Goal: Task Accomplishment & Management: Manage account settings

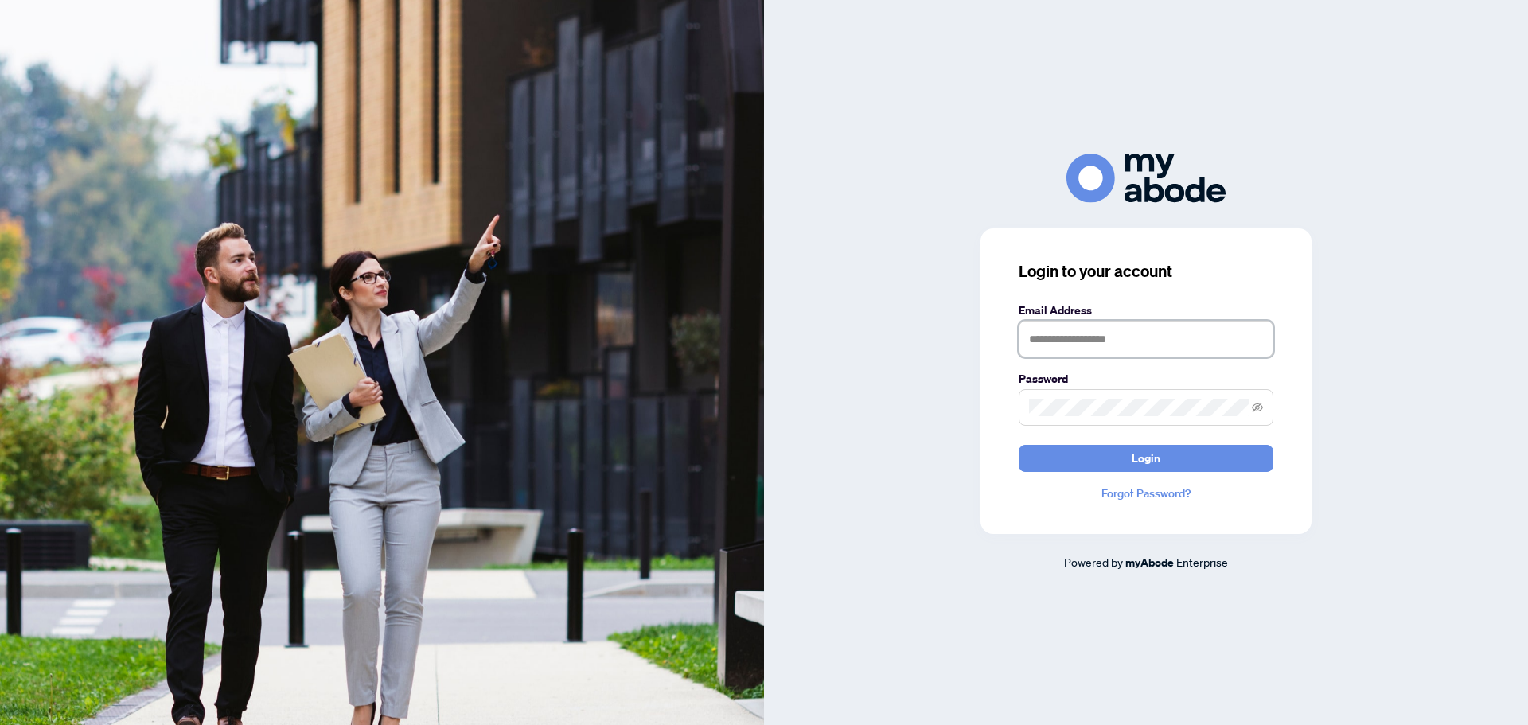
click at [1069, 347] on input "text" at bounding box center [1145, 339] width 255 height 37
type input "**********"
click at [1018, 445] on button "Login" at bounding box center [1145, 458] width 255 height 27
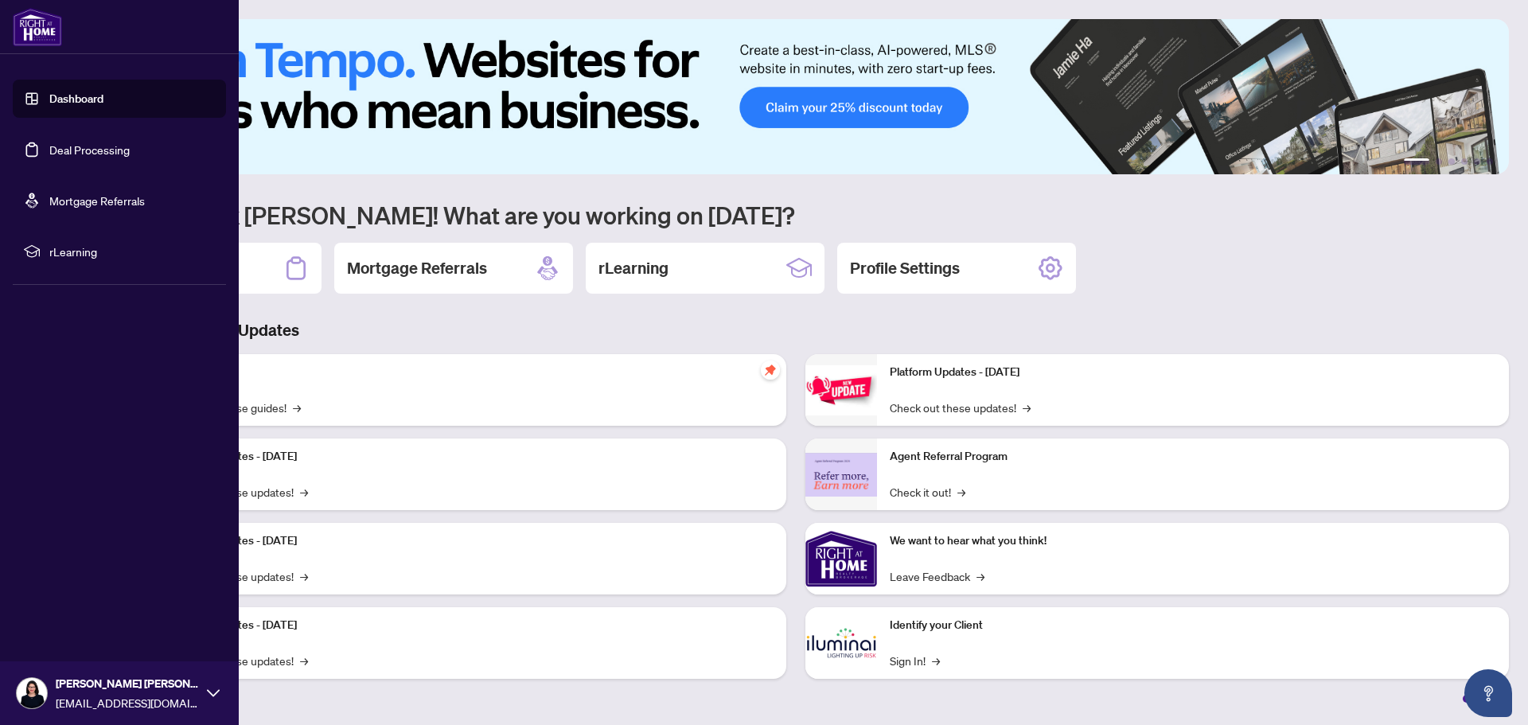
click at [72, 150] on link "Deal Processing" at bounding box center [89, 149] width 80 height 14
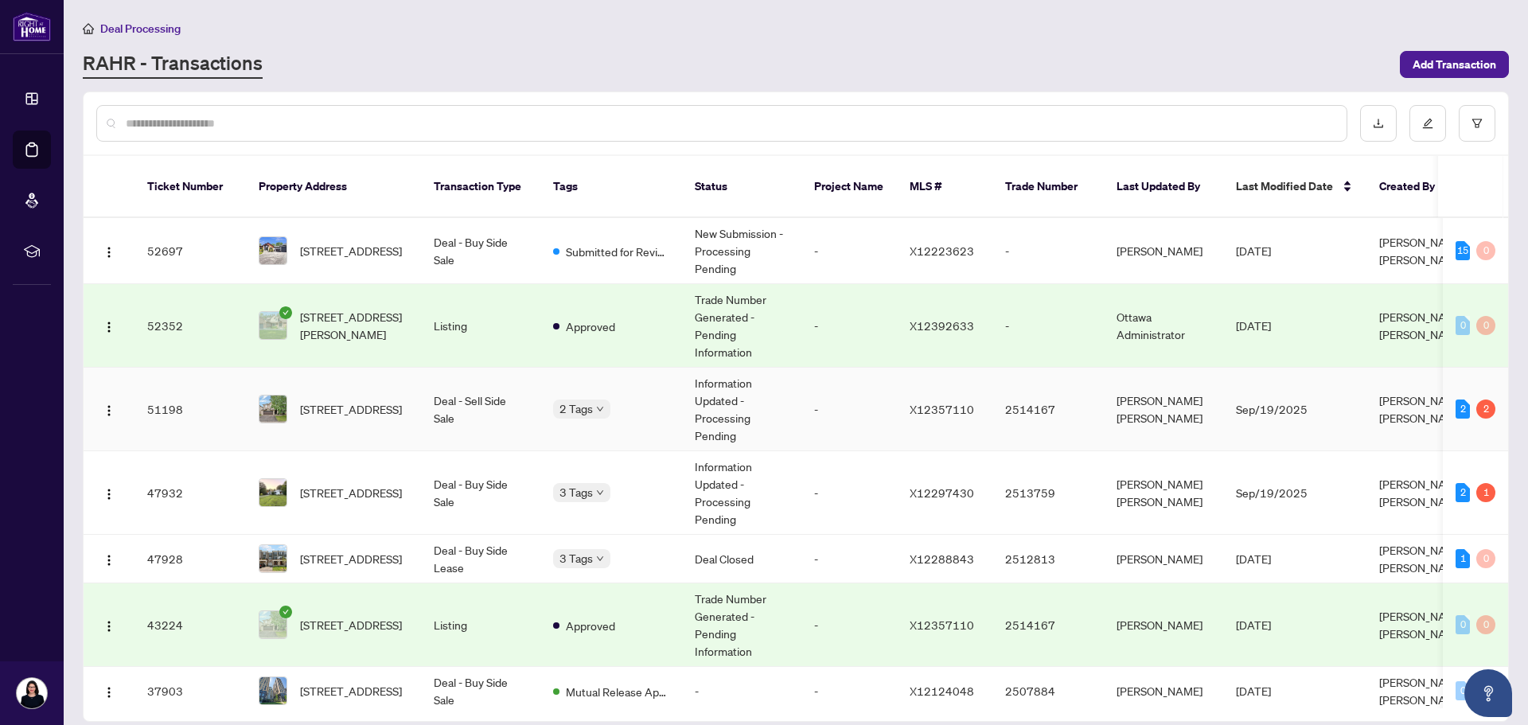
click at [718, 388] on td "Information Updated - Processing Pending" at bounding box center [741, 410] width 119 height 84
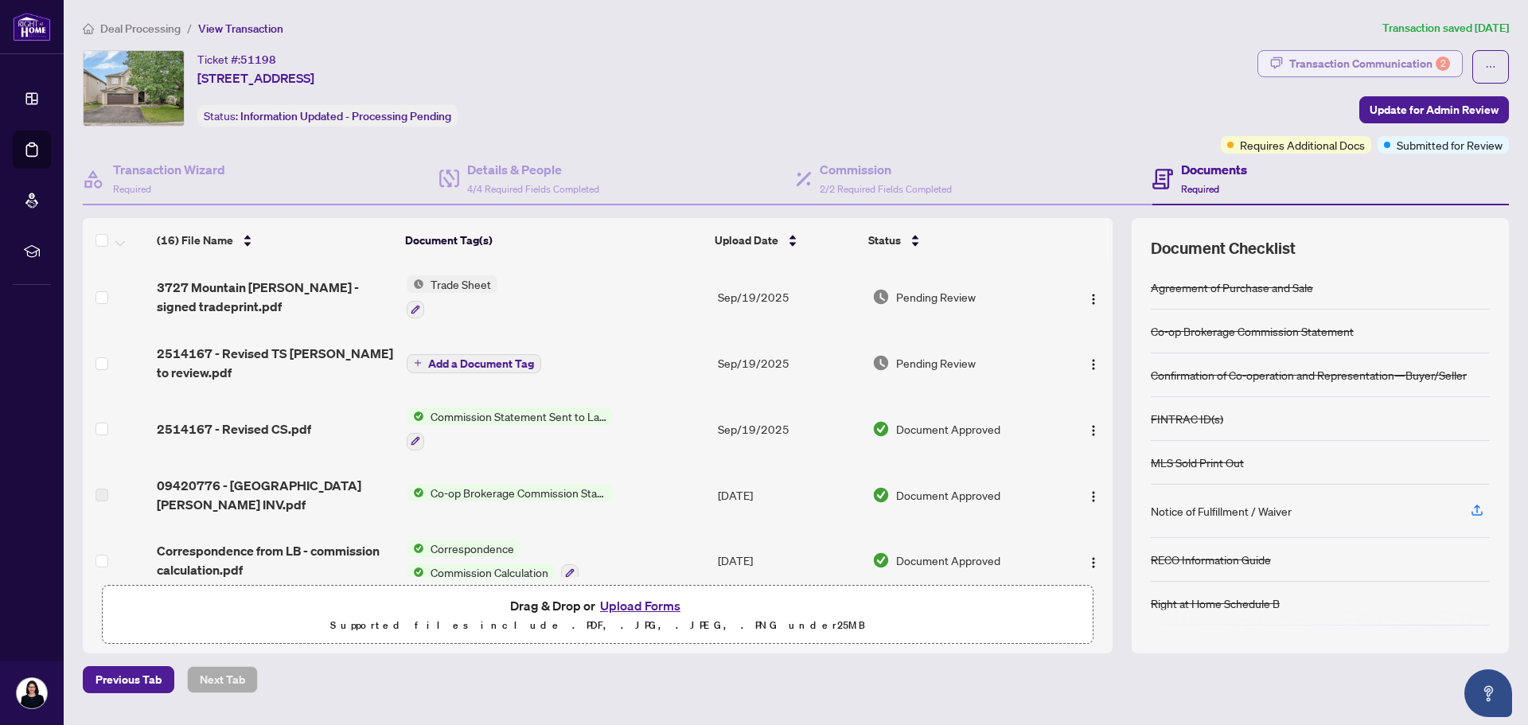
click at [1387, 55] on div "Transaction Communication 2" at bounding box center [1369, 63] width 161 height 25
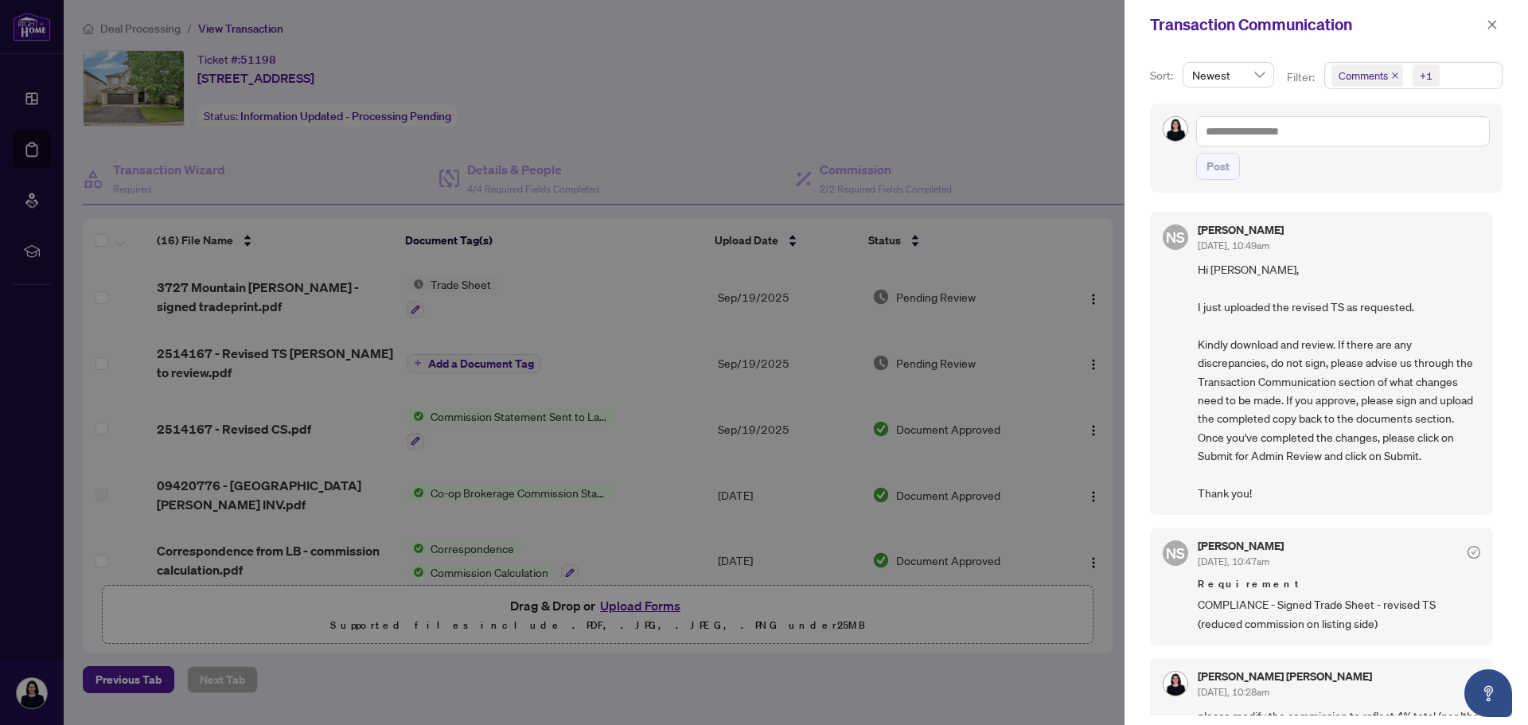
click at [630, 118] on div at bounding box center [764, 362] width 1528 height 725
click at [1010, 163] on div at bounding box center [764, 362] width 1528 height 725
click at [1494, 27] on icon "close" at bounding box center [1491, 24] width 11 height 11
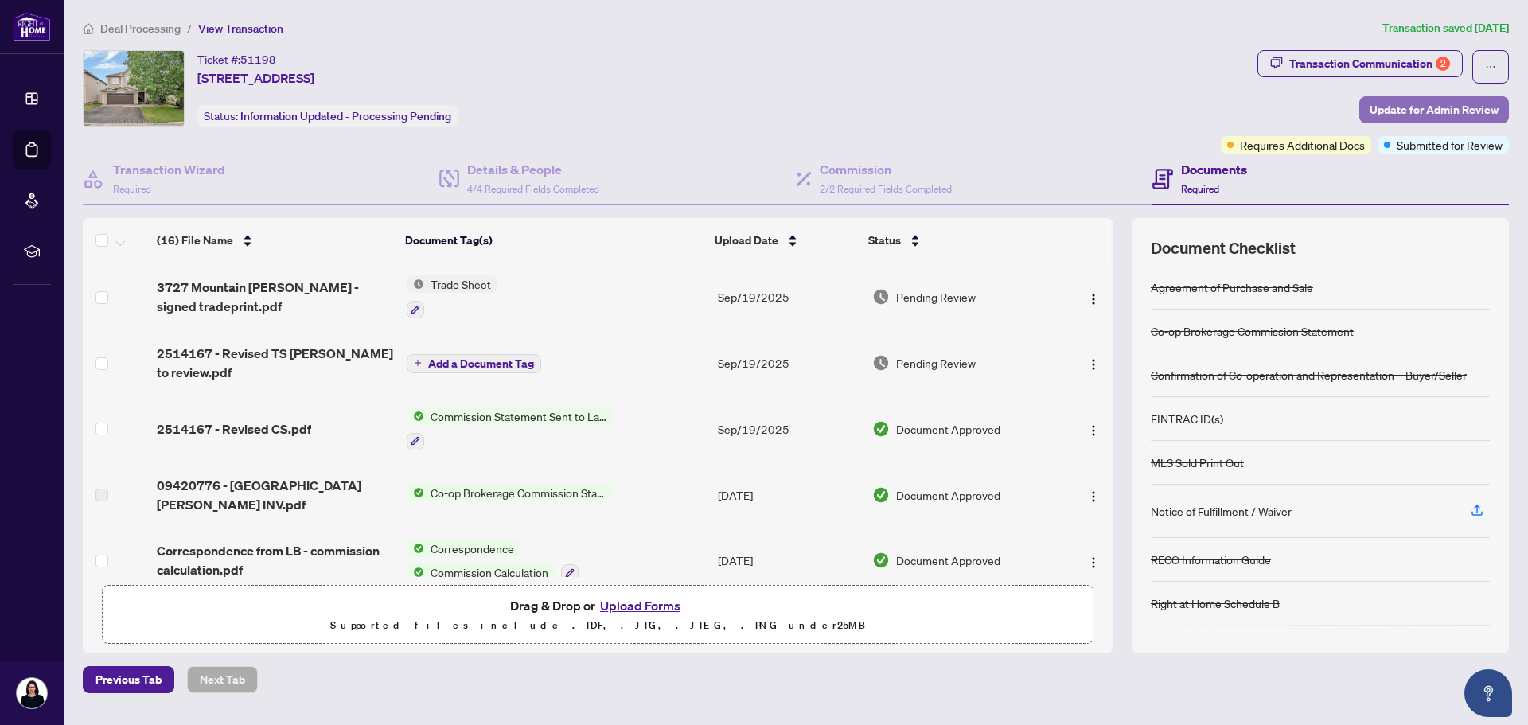
click at [1442, 103] on span "Update for Admin Review" at bounding box center [1433, 109] width 129 height 25
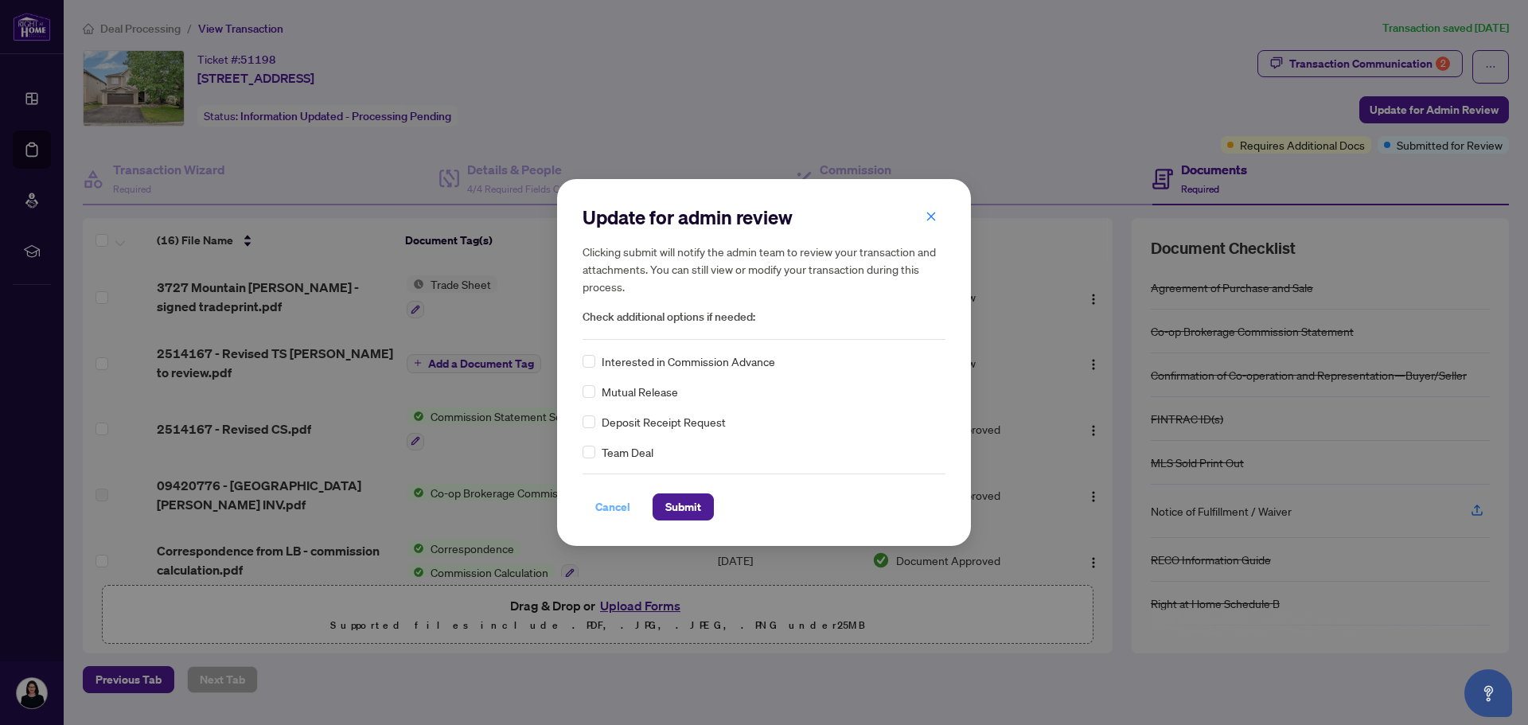
click at [605, 501] on span "Cancel" at bounding box center [612, 506] width 35 height 25
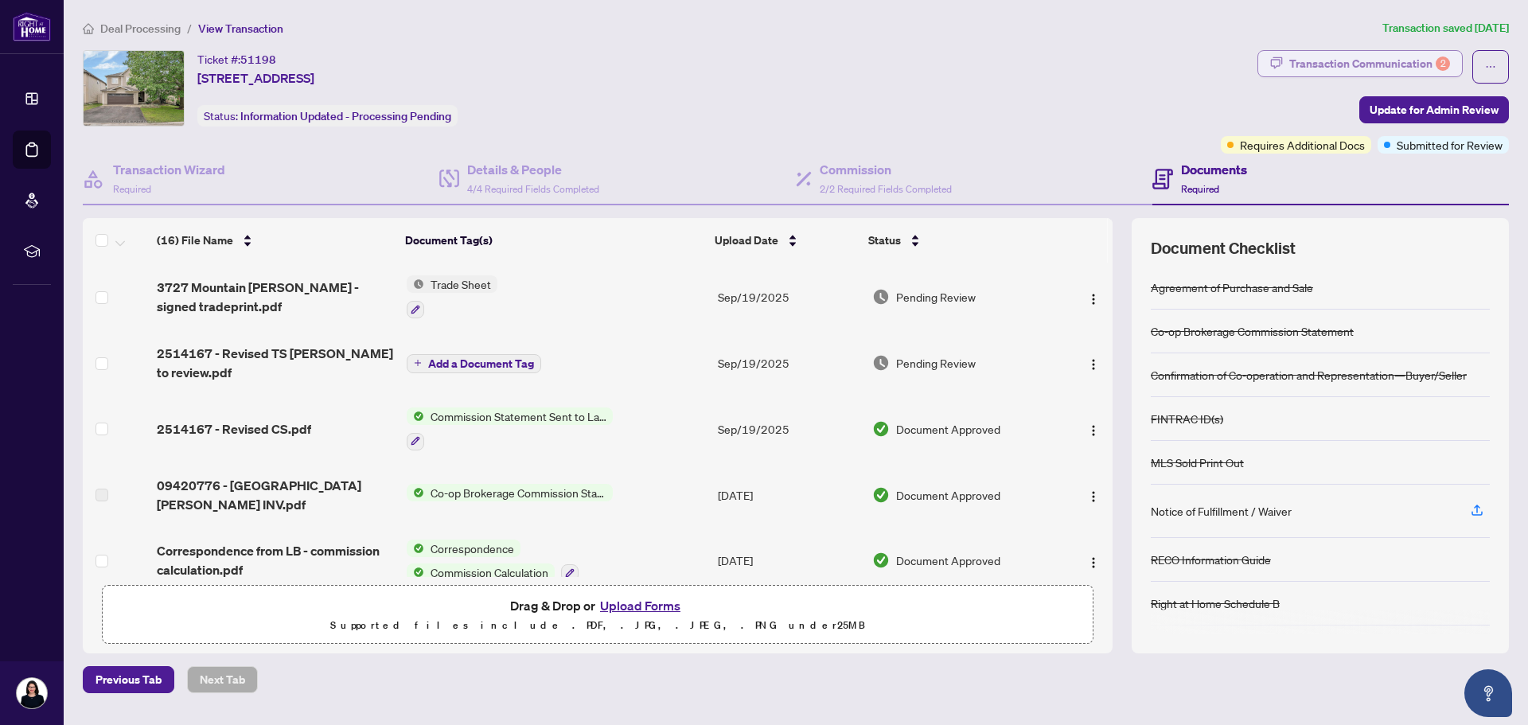
click at [1403, 61] on div "Transaction Communication 2" at bounding box center [1369, 63] width 161 height 25
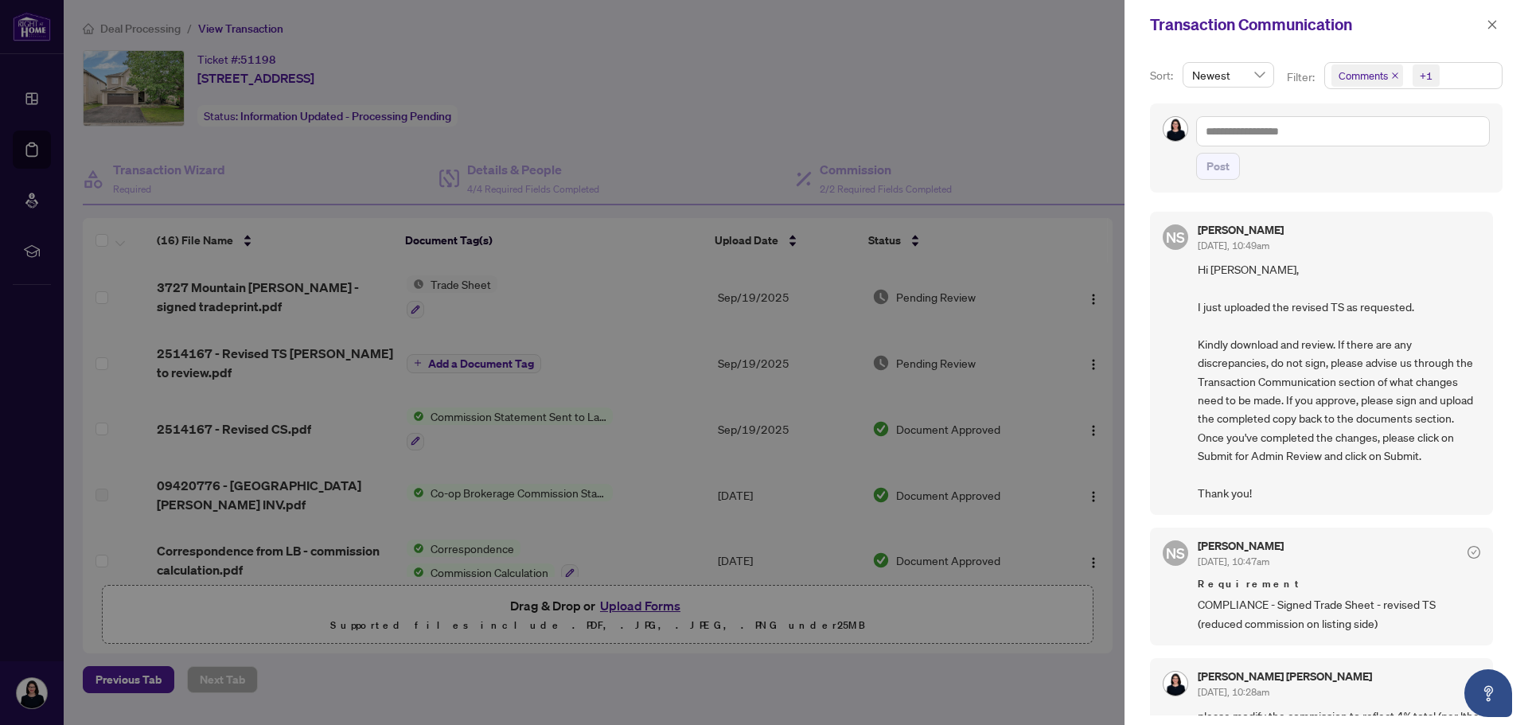
click at [30, 149] on div at bounding box center [764, 362] width 1528 height 725
click at [261, 284] on div at bounding box center [764, 362] width 1528 height 725
click at [739, 131] on div at bounding box center [764, 362] width 1528 height 725
click at [1488, 21] on icon "close" at bounding box center [1491, 24] width 11 height 11
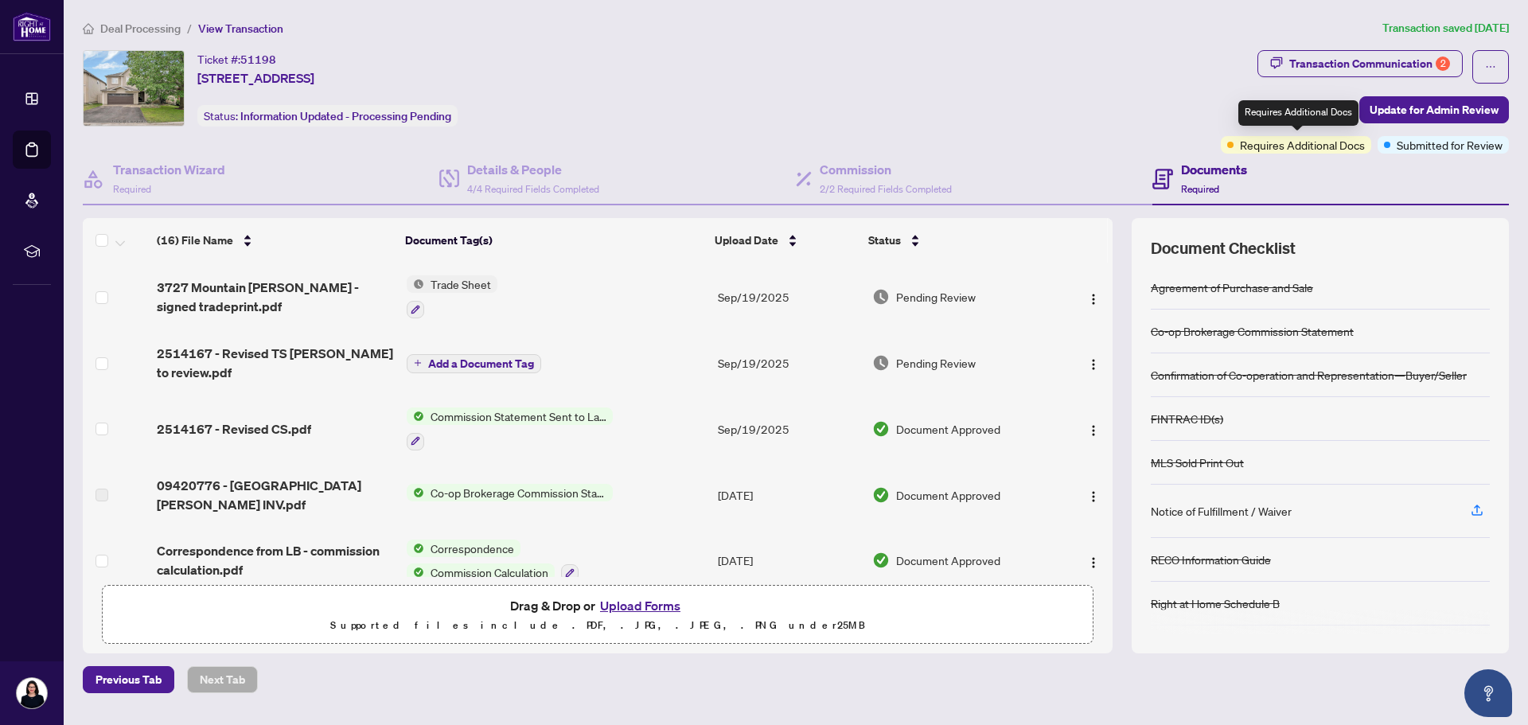
click at [1331, 151] on span "Requires Additional Docs" at bounding box center [1302, 145] width 125 height 18
click at [1342, 145] on span "Requires Additional Docs" at bounding box center [1302, 145] width 125 height 18
click at [1326, 60] on div "Transaction Communication 2" at bounding box center [1369, 63] width 161 height 25
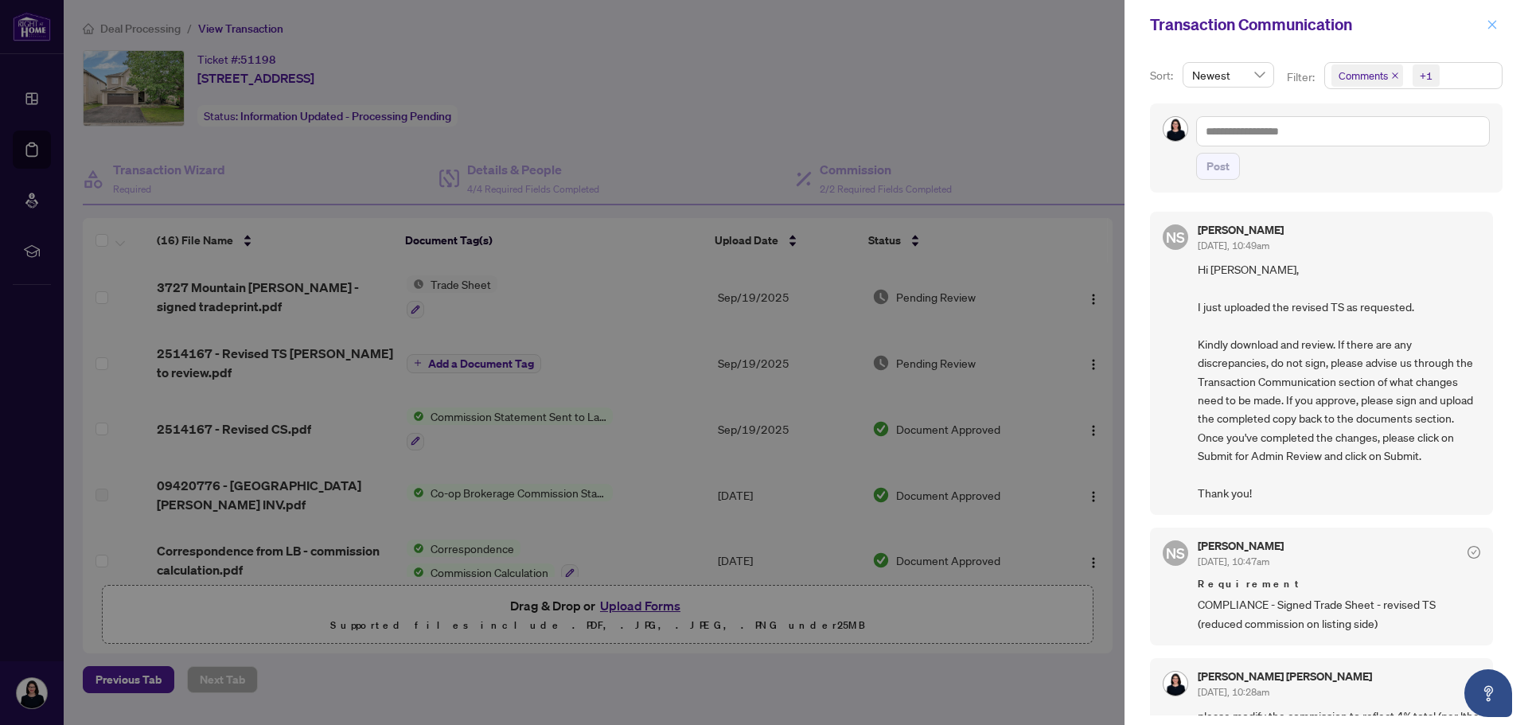
click at [1487, 26] on icon "close" at bounding box center [1491, 24] width 11 height 11
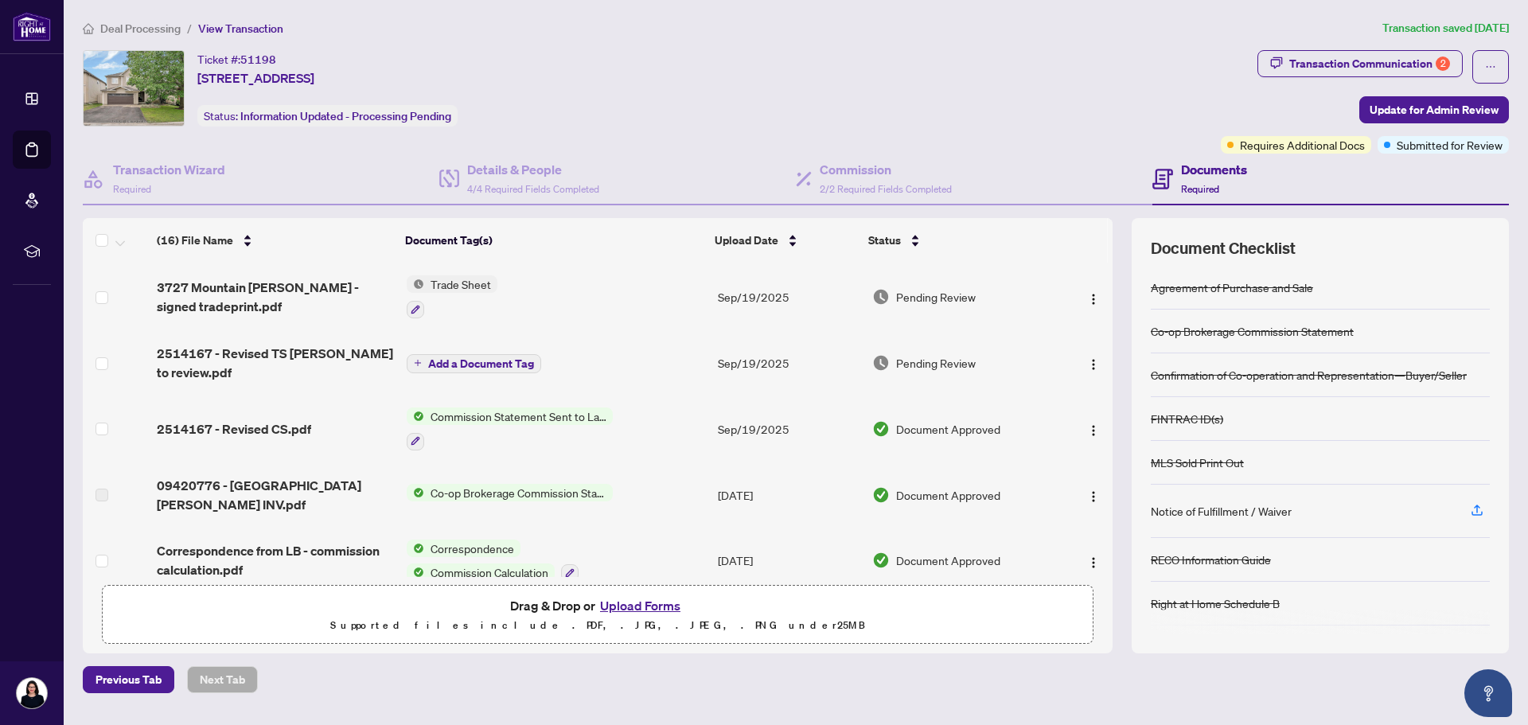
click at [879, 80] on div "Ticket #: 51198 [STREET_ADDRESS] Status: Information Updated - Processing Pendi…" at bounding box center [648, 88] width 1131 height 76
click at [149, 27] on span "Deal Processing" at bounding box center [140, 28] width 80 height 14
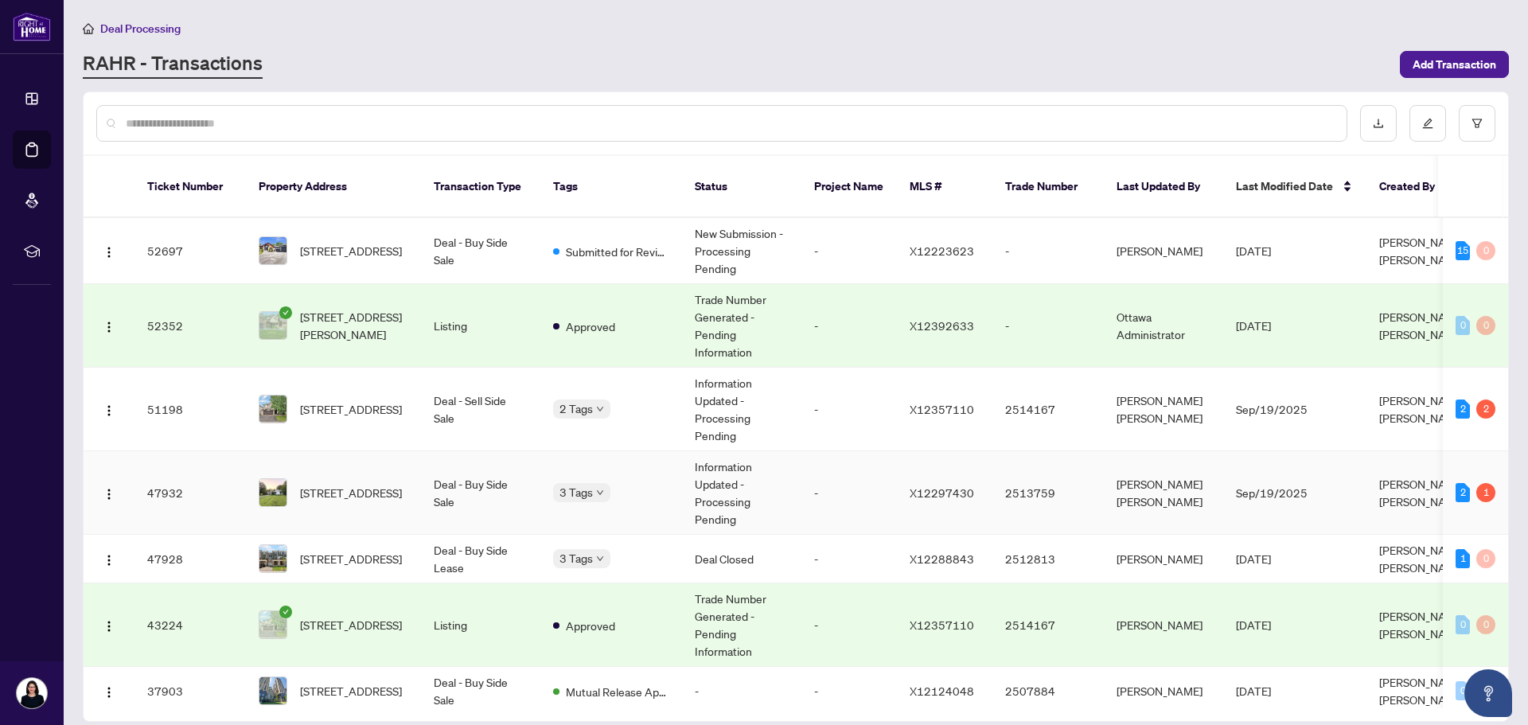
click at [720, 465] on td "Information Updated - Processing Pending" at bounding box center [741, 493] width 119 height 84
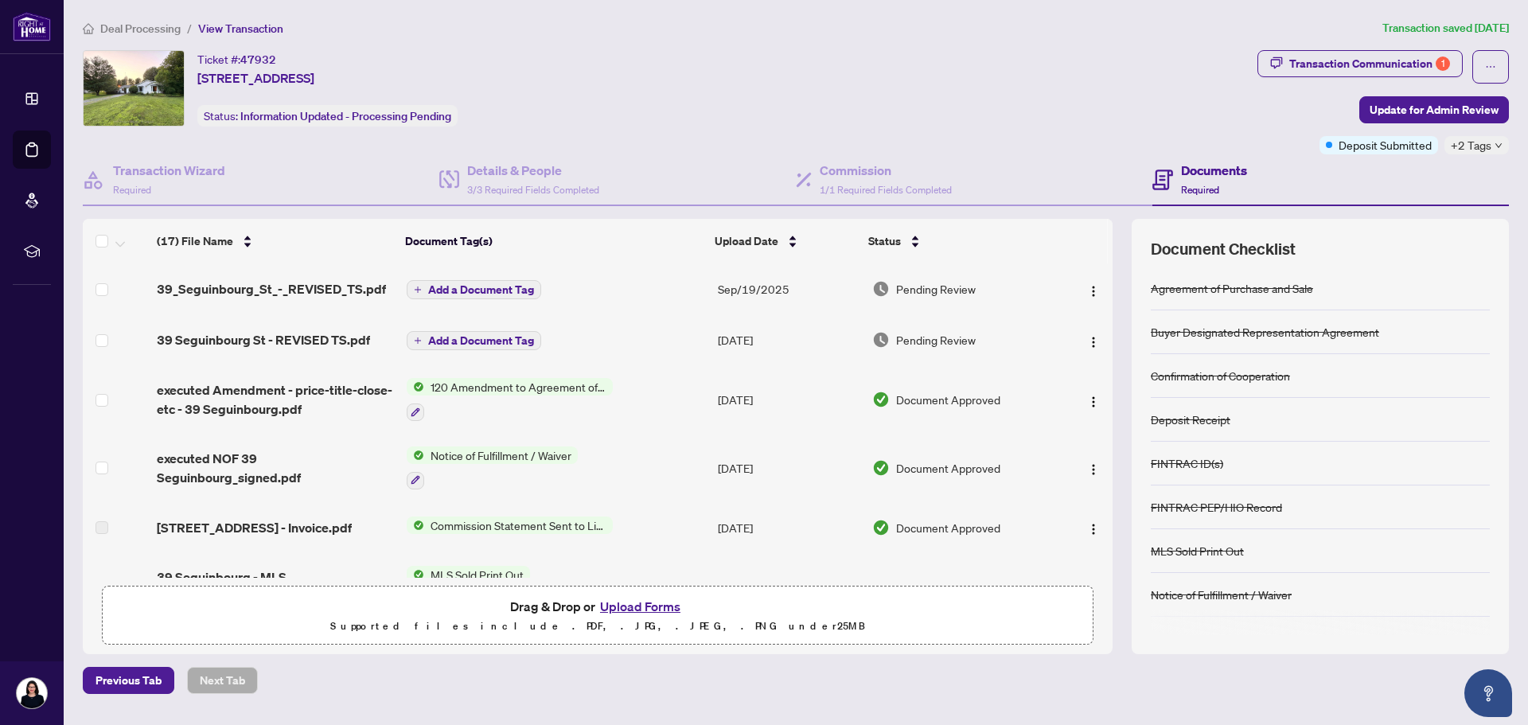
click at [1498, 148] on icon "down" at bounding box center [1498, 146] width 8 height 8
click at [967, 69] on div "Ticket #: 47932 [STREET_ADDRESS] Status: Information Updated - Processing Pendi…" at bounding box center [667, 88] width 1168 height 76
click at [1351, 58] on div "Transaction Communication 1" at bounding box center [1369, 63] width 161 height 25
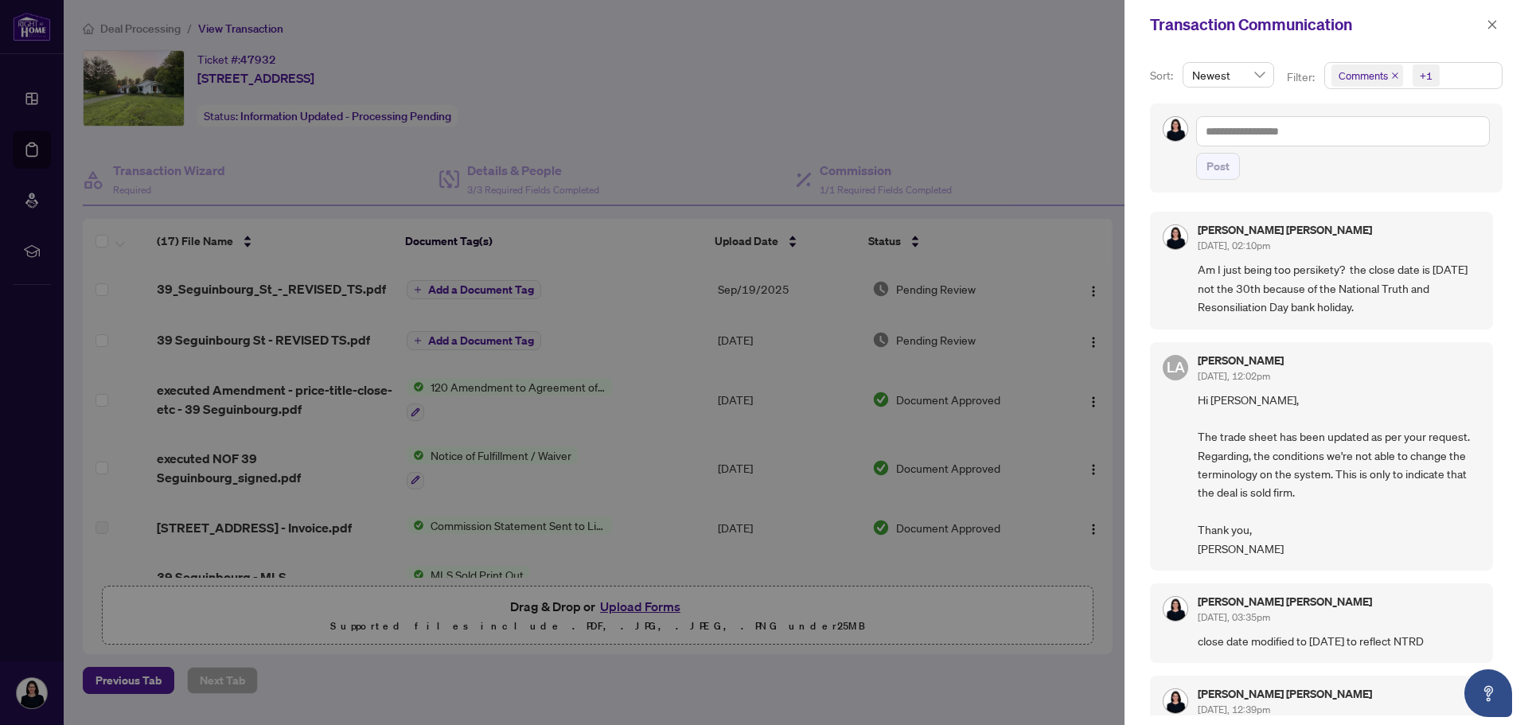
click at [302, 287] on div at bounding box center [764, 362] width 1528 height 725
click at [382, 147] on div at bounding box center [764, 362] width 1528 height 725
click at [671, 104] on div at bounding box center [764, 362] width 1528 height 725
click at [1494, 22] on icon "close" at bounding box center [1491, 24] width 11 height 11
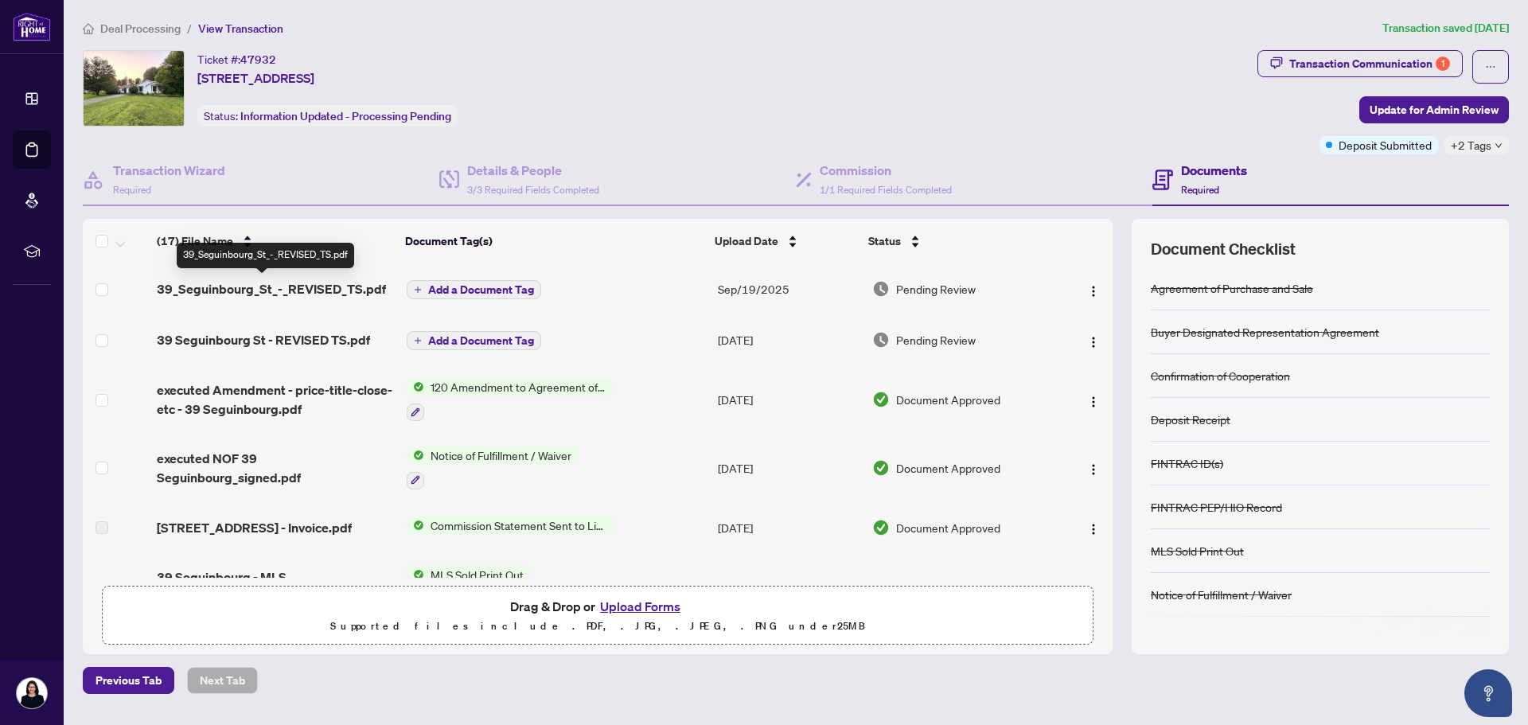
click at [286, 284] on span "39_Seguinbourg_St_-_REVISED_TS.pdf" at bounding box center [271, 288] width 229 height 19
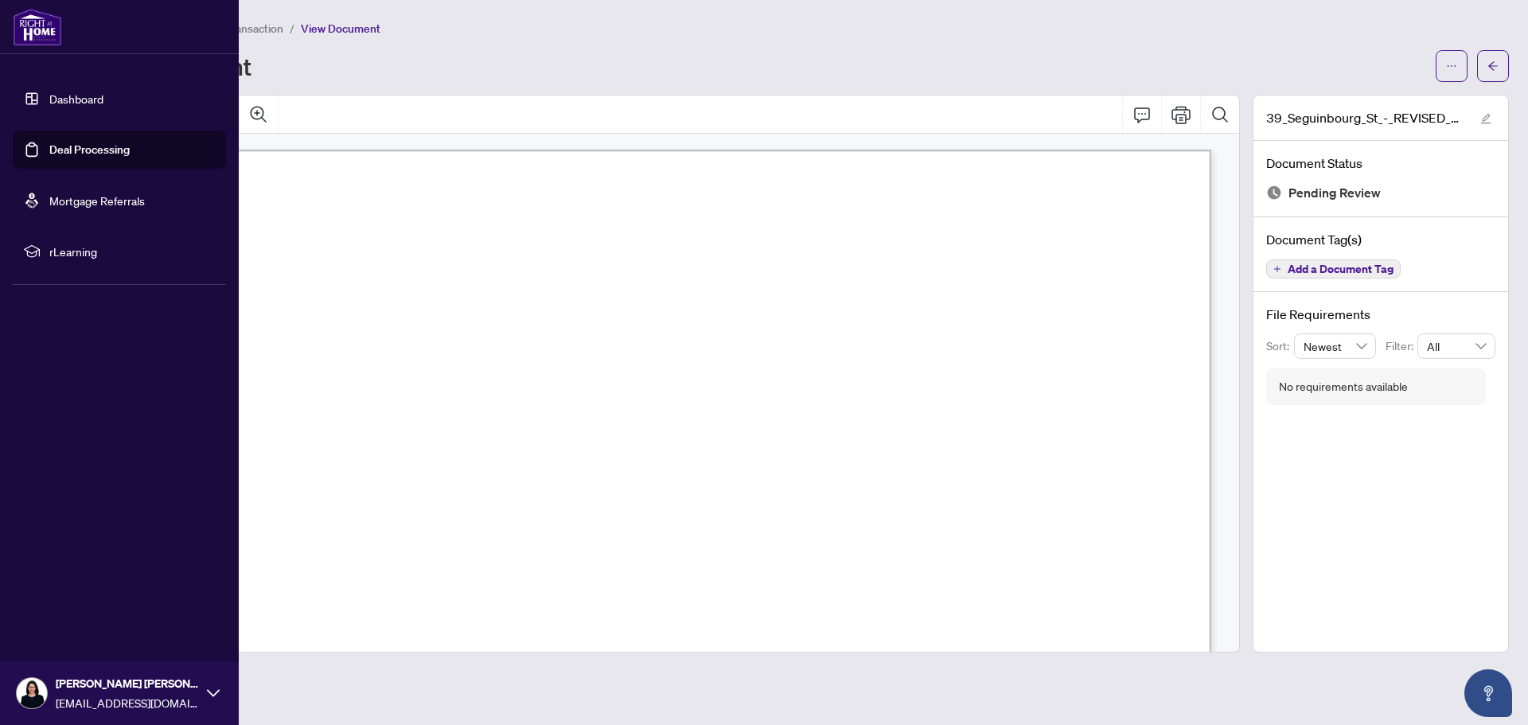
drag, startPoint x: 93, startPoint y: 146, endPoint x: 115, endPoint y: 147, distance: 21.5
click at [93, 146] on link "Deal Processing" at bounding box center [89, 149] width 80 height 14
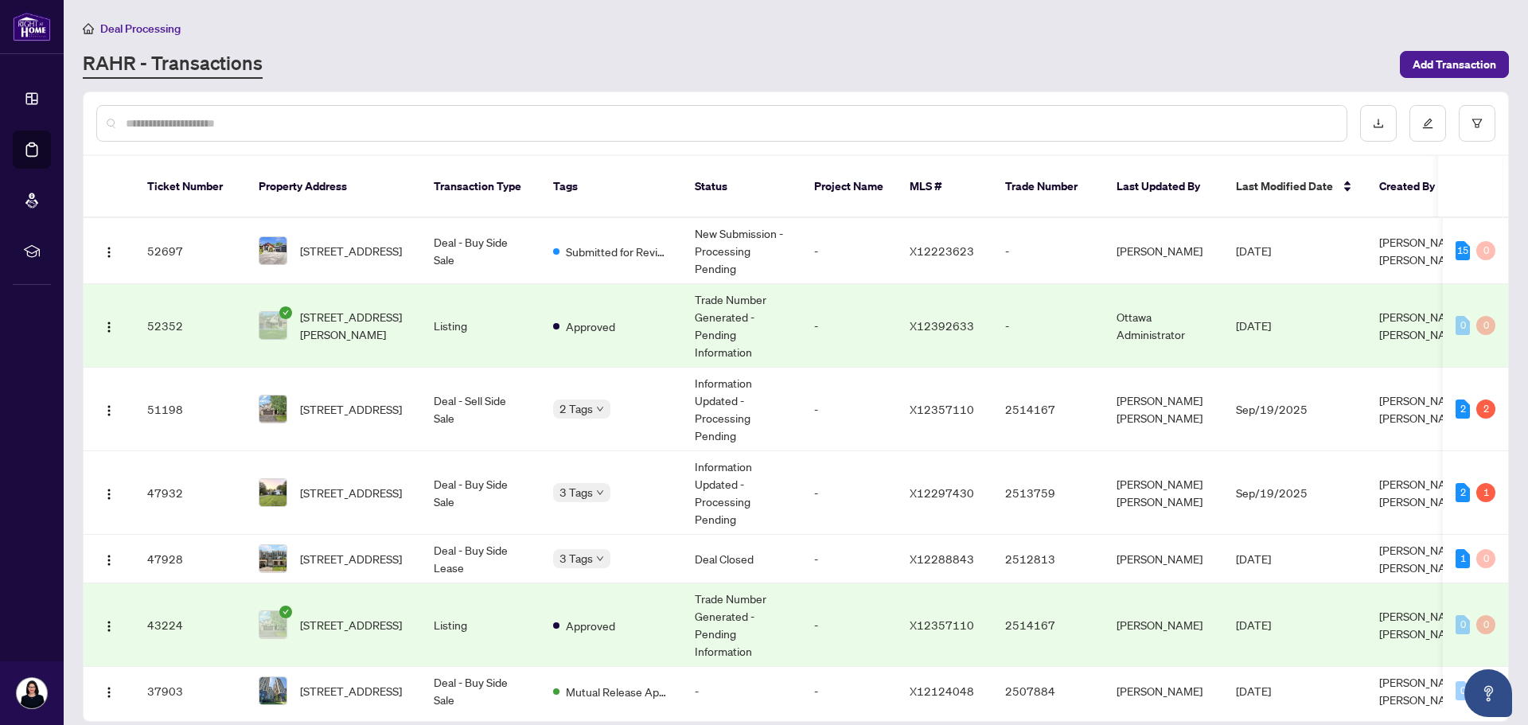
click at [797, 23] on div "Deal Processing" at bounding box center [796, 28] width 1426 height 18
